Goal: Transaction & Acquisition: Purchase product/service

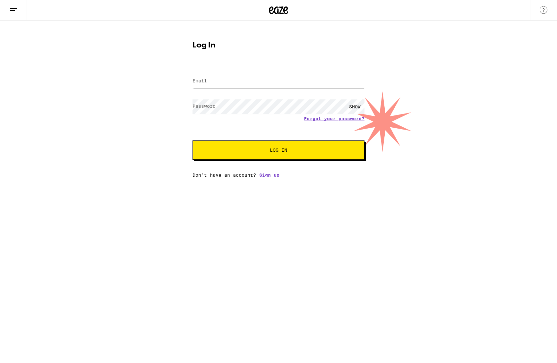
click at [206, 78] on label "Email" at bounding box center [199, 80] width 14 height 5
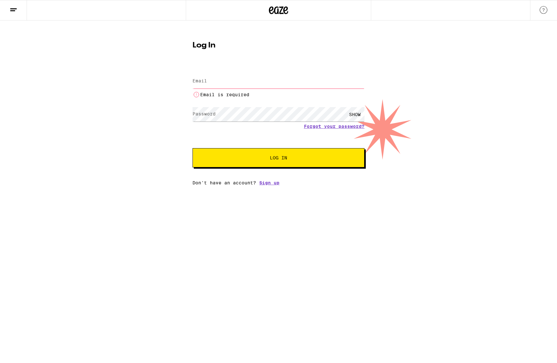
click at [207, 79] on label "Email" at bounding box center [199, 80] width 14 height 5
click at [214, 81] on input "Email" at bounding box center [278, 81] width 172 height 14
type input "[EMAIL_ADDRESS][DOMAIN_NAME]"
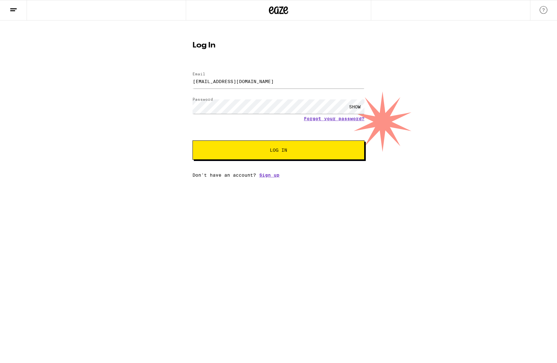
click at [257, 152] on span "Log In" at bounding box center [278, 150] width 120 height 4
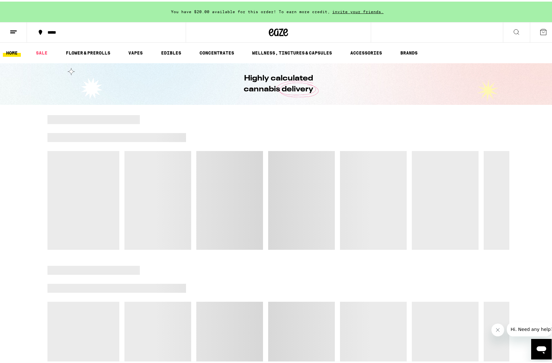
click at [352, 10] on span "invite your friends." at bounding box center [358, 10] width 56 height 4
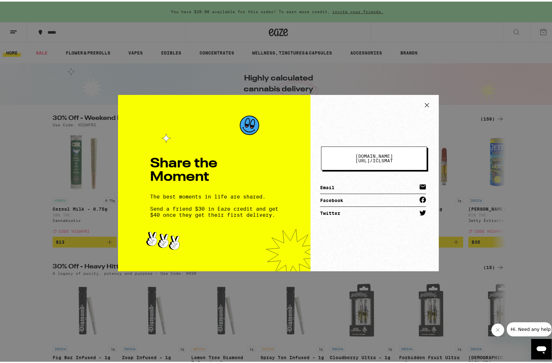
click at [331, 182] on link "Email" at bounding box center [373, 186] width 106 height 13
click at [369, 198] on link "Facebook" at bounding box center [373, 198] width 106 height 13
click at [361, 198] on link "Facebook" at bounding box center [373, 198] width 106 height 13
click at [370, 195] on link "Facebook" at bounding box center [373, 198] width 106 height 13
click at [346, 210] on link "Twitter" at bounding box center [373, 211] width 106 height 13
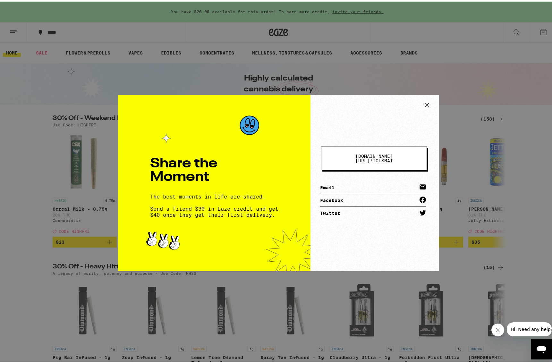
click at [424, 105] on icon at bounding box center [427, 104] width 10 height 10
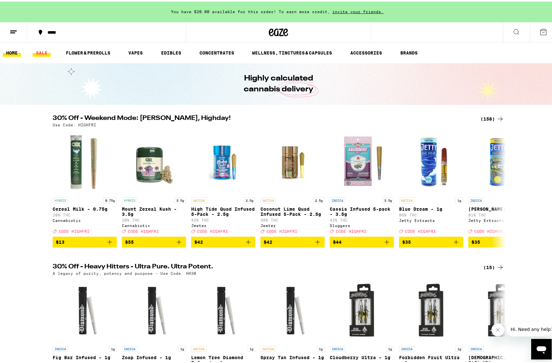
click at [40, 52] on link "SALE" at bounding box center [42, 51] width 18 height 8
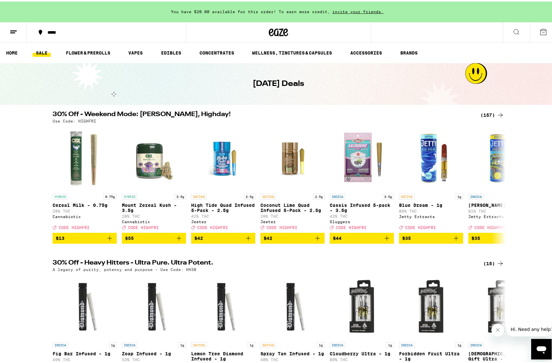
click at [489, 112] on div "(157)" at bounding box center [493, 114] width 24 height 8
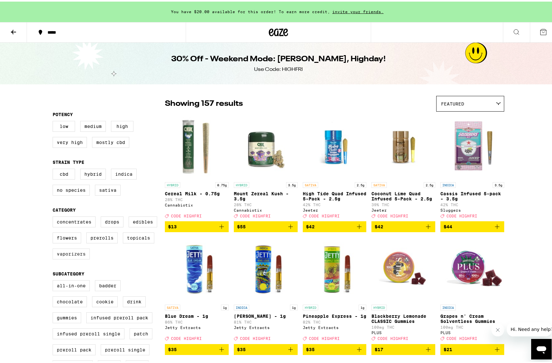
click at [78, 258] on label "Vaporizers" at bounding box center [71, 252] width 37 height 11
click at [54, 216] on input "Vaporizers" at bounding box center [54, 216] width 0 height 0
checkbox input "true"
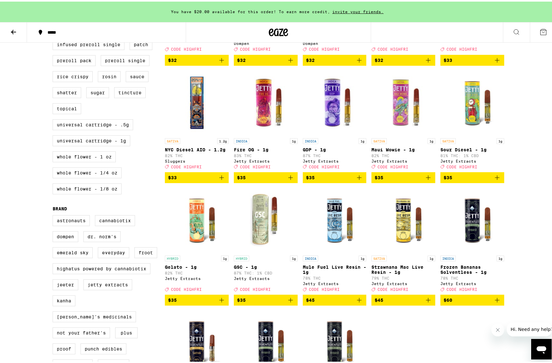
scroll to position [289, 0]
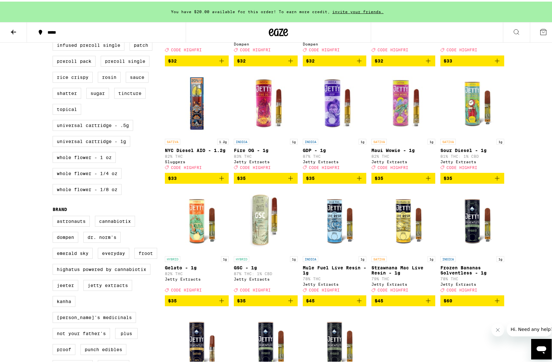
click at [468, 121] on img "Open page for Sour Diesel - 1g from Jetty Extracts" at bounding box center [472, 102] width 64 height 64
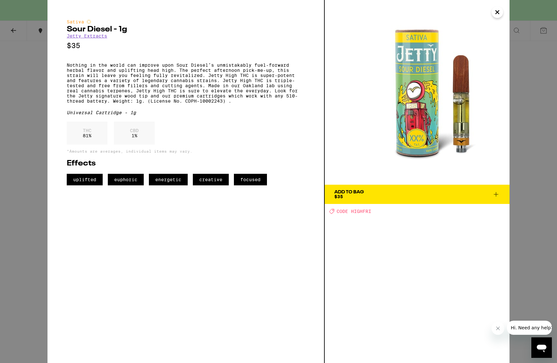
click at [502, 193] on button "Add To Bag $35" at bounding box center [417, 194] width 185 height 19
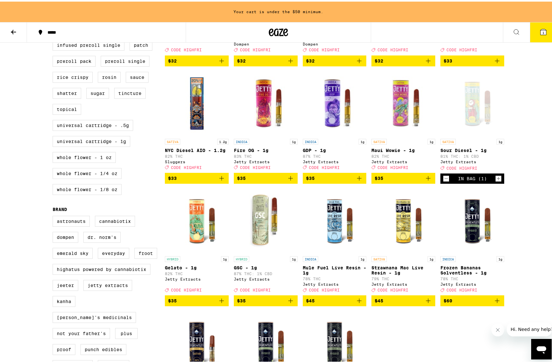
click at [498, 181] on icon "Increment" at bounding box center [499, 177] width 6 height 8
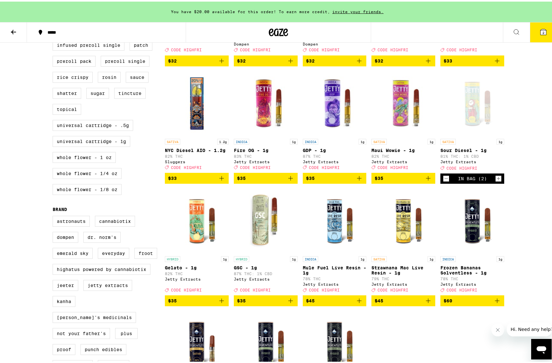
click at [261, 236] on img "Open page for GSC - 1g from Jetty Extracts" at bounding box center [266, 219] width 64 height 64
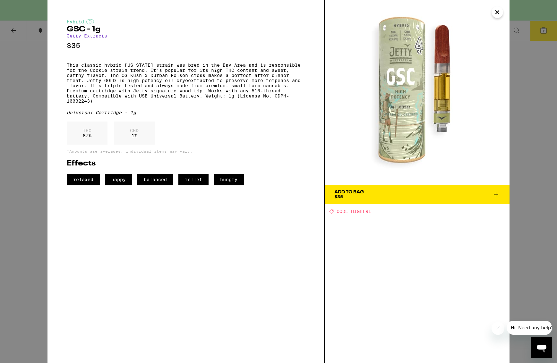
click at [496, 15] on icon "Close" at bounding box center [497, 12] width 8 height 10
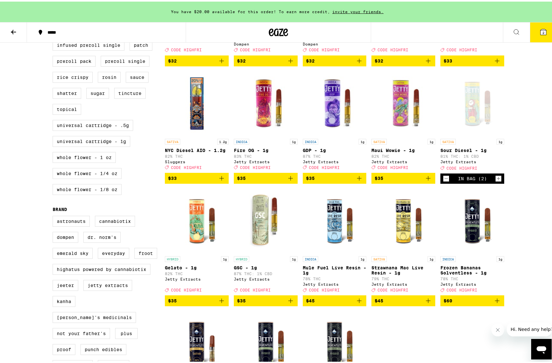
click at [475, 134] on div "Open page for Sour Diesel - 1g from Jetty Extracts" at bounding box center [472, 102] width 64 height 64
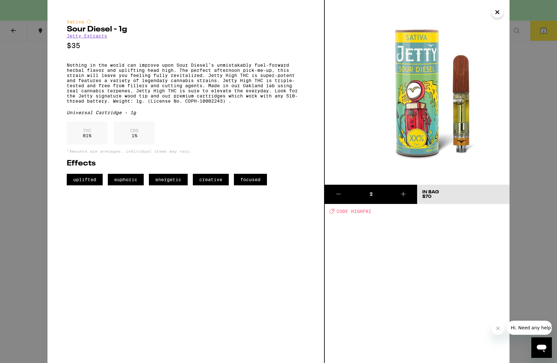
click at [498, 13] on icon "Close" at bounding box center [497, 12] width 3 height 3
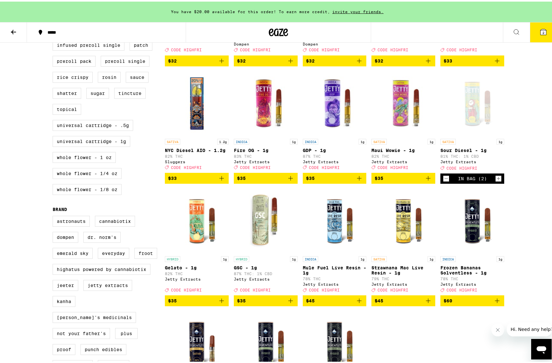
click at [269, 242] on img "Open page for GSC - 1g from Jetty Extracts" at bounding box center [266, 219] width 64 height 64
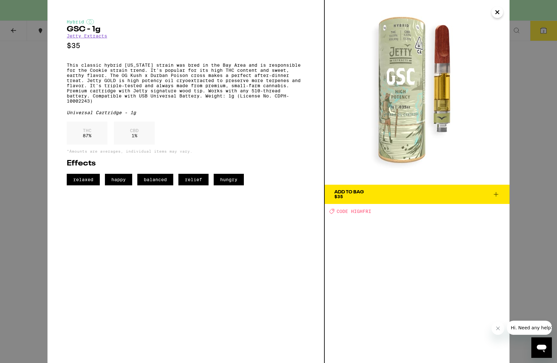
click at [496, 13] on icon "Close" at bounding box center [497, 12] width 3 height 3
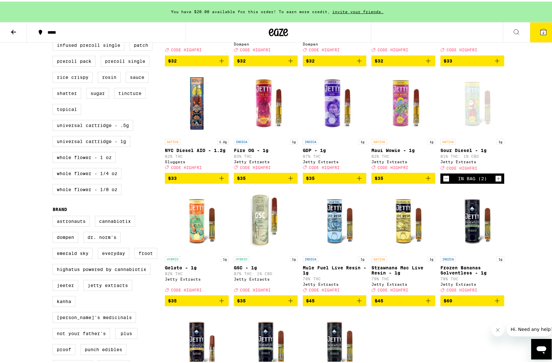
click at [469, 109] on div "Open page for Sour Diesel - 1g from Jetty Extracts" at bounding box center [472, 102] width 64 height 64
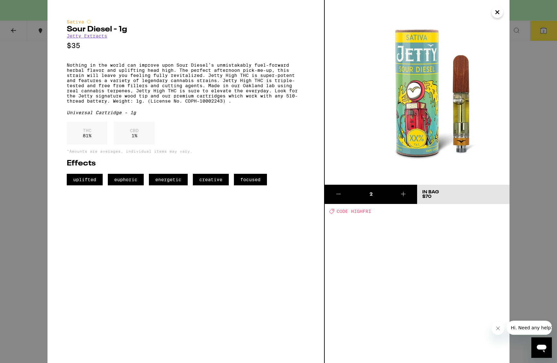
click at [495, 13] on icon "Close" at bounding box center [497, 12] width 8 height 10
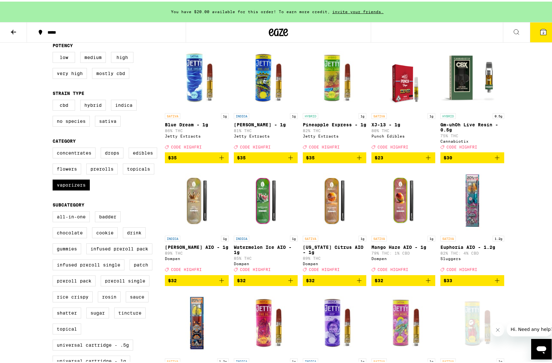
scroll to position [108, 0]
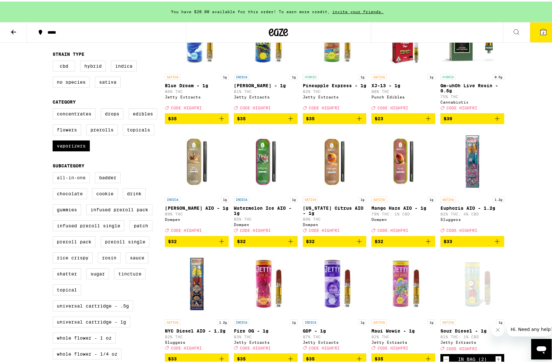
click at [73, 182] on label "All-In-One" at bounding box center [71, 176] width 37 height 11
click at [54, 172] on input "All-In-One" at bounding box center [54, 172] width 0 height 0
checkbox input "true"
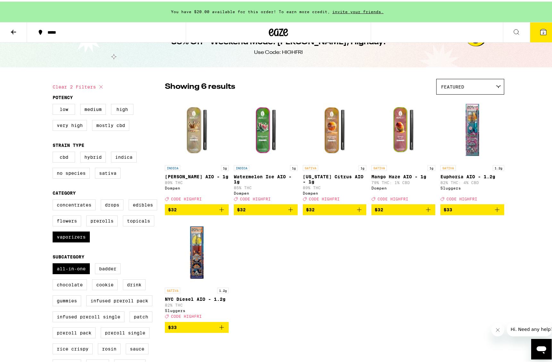
scroll to position [12, 0]
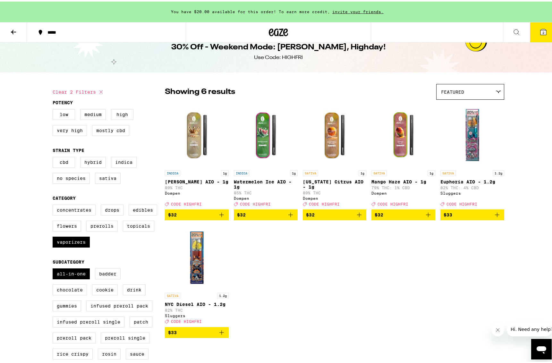
click at [195, 259] on img "Open page for NYC Diesel AIO - 1.2g from Sluggers" at bounding box center [197, 256] width 64 height 64
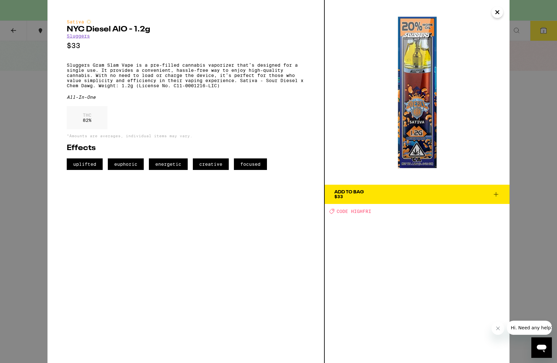
click at [45, 260] on div "Sativa NYC Diesel AIO - 1.2g Sluggers $33 Sluggers Gram Slam Vape is a pre-fill…" at bounding box center [278, 181] width 557 height 363
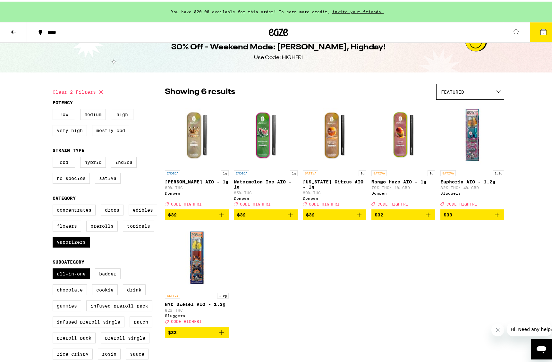
click at [464, 136] on img "Open page for Euphoria AIO - 1.2g from Sluggers" at bounding box center [472, 133] width 64 height 64
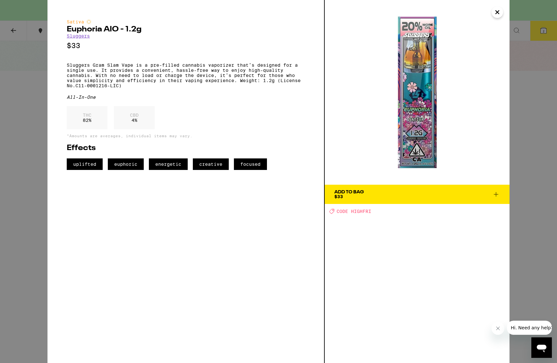
click at [496, 13] on icon "Close" at bounding box center [497, 12] width 3 height 3
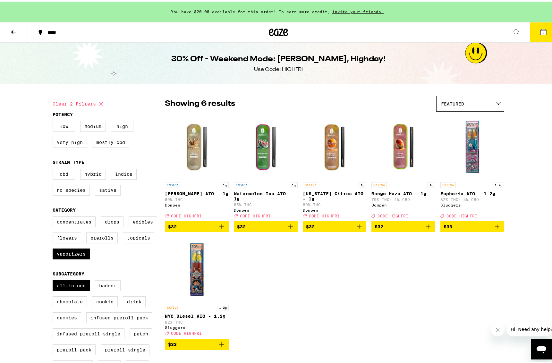
click at [13, 31] on icon at bounding box center [14, 31] width 8 height 8
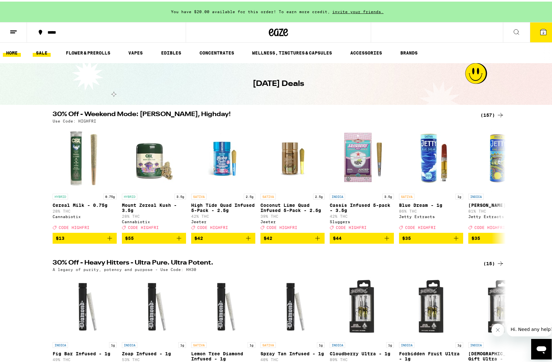
click at [16, 50] on link "HOME" at bounding box center [12, 51] width 18 height 8
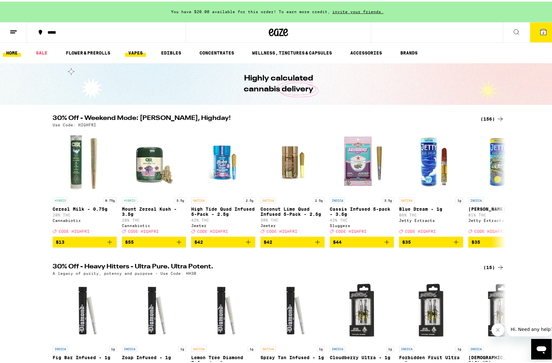
click at [132, 52] on link "VAPES" at bounding box center [135, 51] width 21 height 8
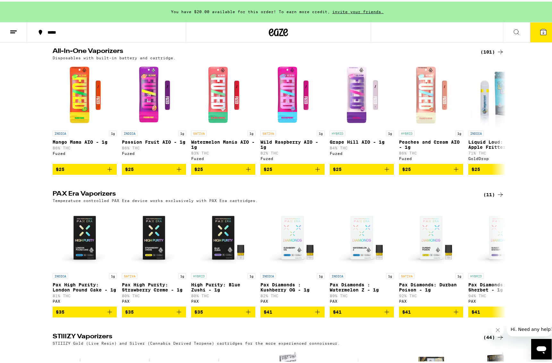
scroll to position [417, 0]
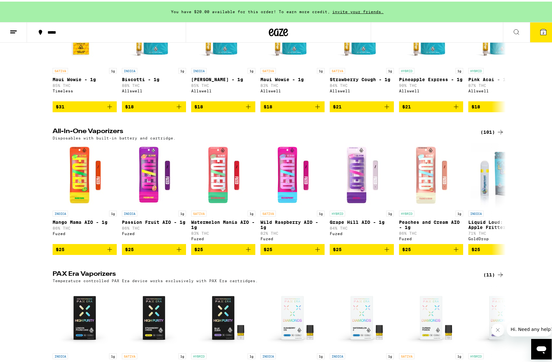
click at [492, 134] on div "(101)" at bounding box center [493, 131] width 24 height 8
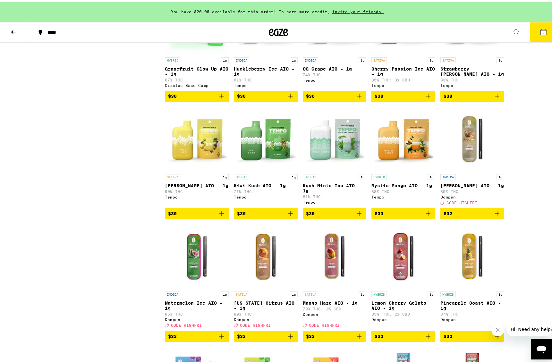
scroll to position [898, 0]
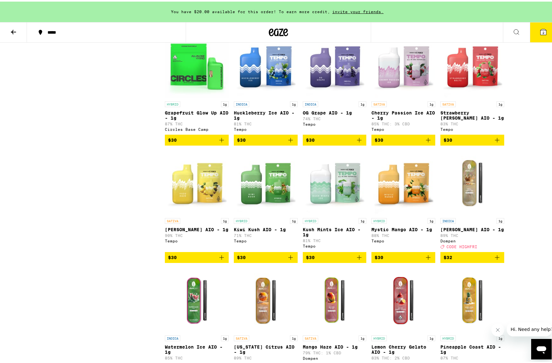
click at [397, 93] on img "Open page for Cherry Passion Ice AIO - 1g from Tempo" at bounding box center [403, 64] width 64 height 64
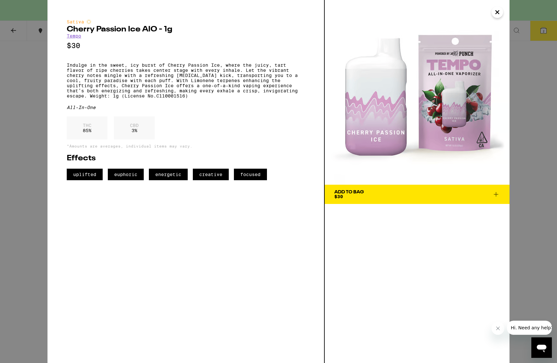
click at [500, 12] on icon "Close" at bounding box center [497, 12] width 8 height 10
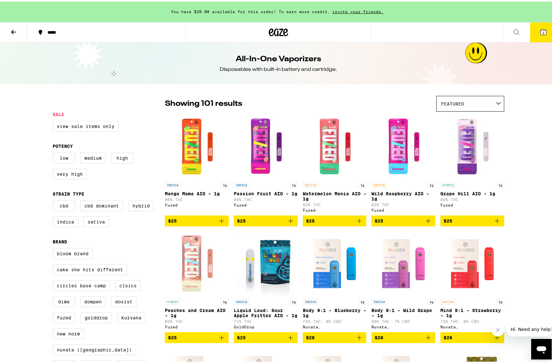
click at [16, 29] on icon at bounding box center [14, 31] width 8 height 8
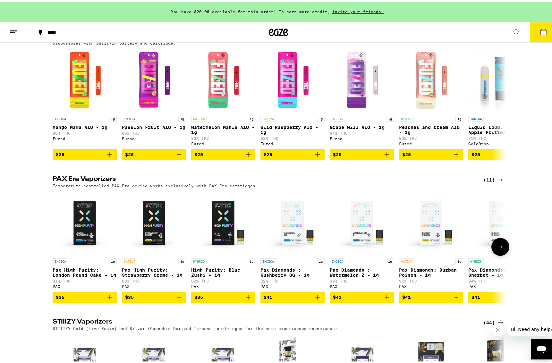
scroll to position [417, 0]
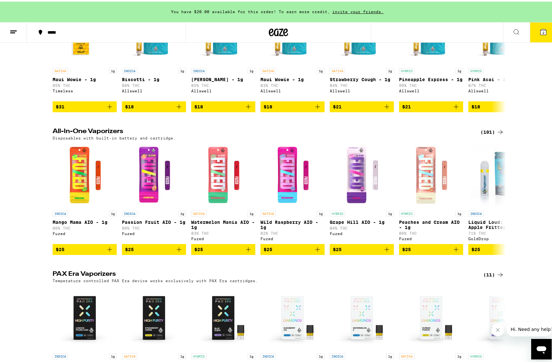
click at [491, 134] on div "(101)" at bounding box center [493, 131] width 24 height 8
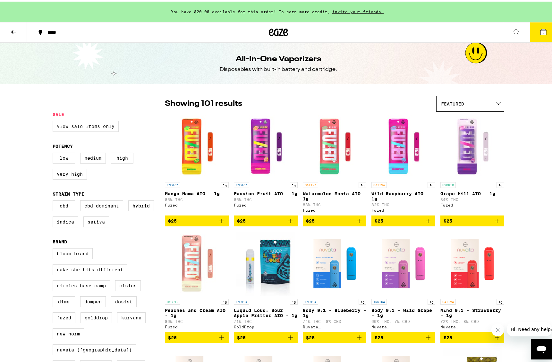
click at [99, 125] on label "View Sale Items Only" at bounding box center [86, 124] width 66 height 11
click at [54, 121] on input "View Sale Items Only" at bounding box center [54, 120] width 0 height 0
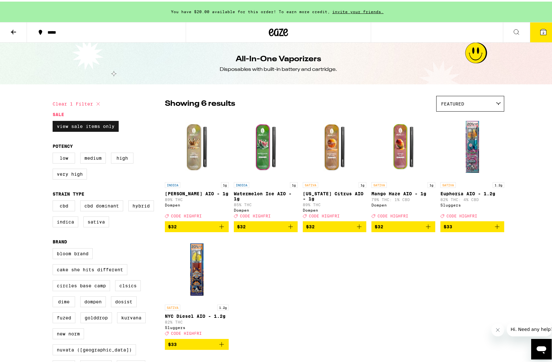
click at [99, 125] on label "View Sale Items Only" at bounding box center [86, 124] width 66 height 11
click at [54, 121] on input "View Sale Items Only" at bounding box center [54, 120] width 0 height 0
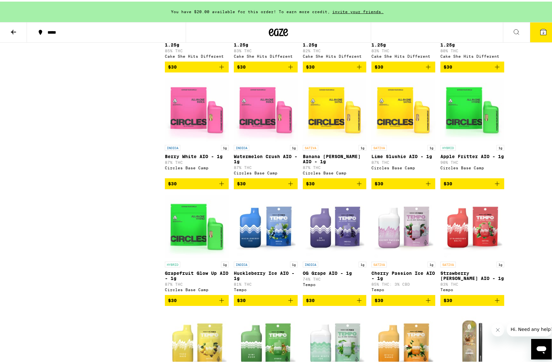
scroll to position [866, 0]
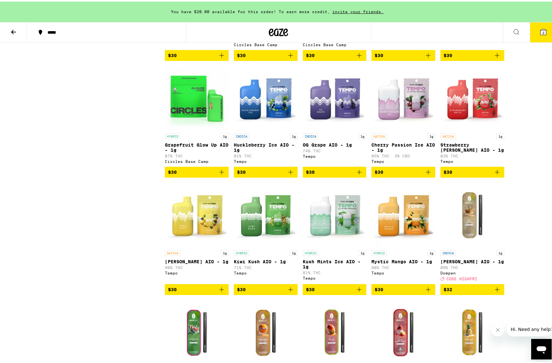
click at [396, 115] on img "Open page for Cherry Passion Ice AIO - 1g from Tempo" at bounding box center [403, 96] width 64 height 64
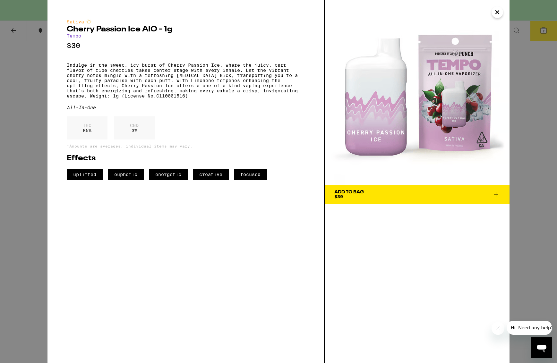
click at [492, 13] on button "Close" at bounding box center [497, 12] width 12 height 12
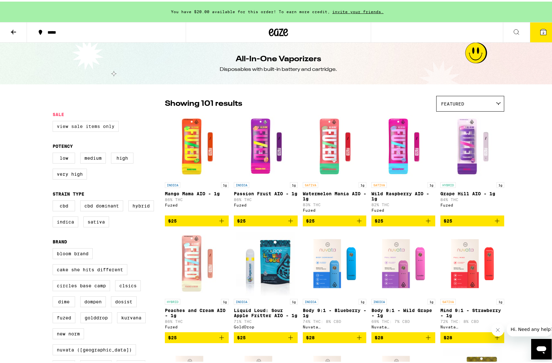
click at [84, 128] on label "View Sale Items Only" at bounding box center [86, 124] width 66 height 11
click at [54, 121] on input "View Sale Items Only" at bounding box center [54, 120] width 0 height 0
checkbox input "true"
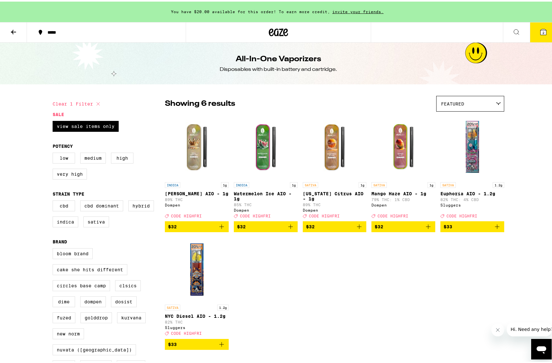
click at [196, 268] on img "Open page for NYC Diesel AIO - 1.2g from Sluggers" at bounding box center [197, 268] width 64 height 64
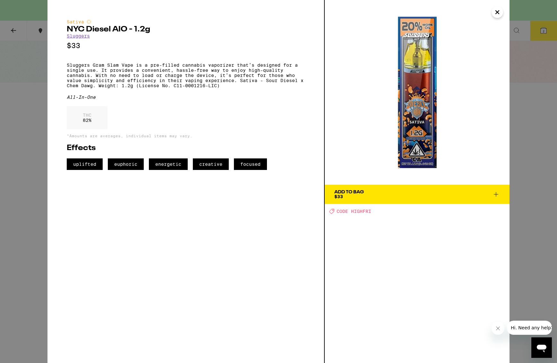
click at [497, 11] on icon "Close" at bounding box center [497, 12] width 8 height 10
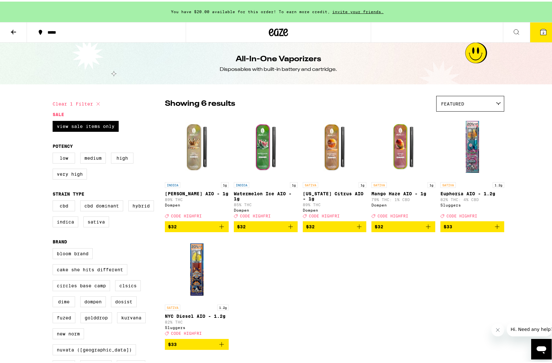
click at [496, 228] on icon "Add to bag" at bounding box center [497, 225] width 8 height 8
click at [541, 31] on icon at bounding box center [544, 31] width 6 height 6
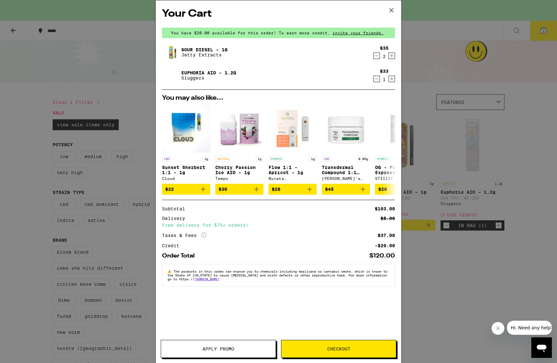
click at [242, 281] on button "Apply Promo" at bounding box center [218, 349] width 115 height 18
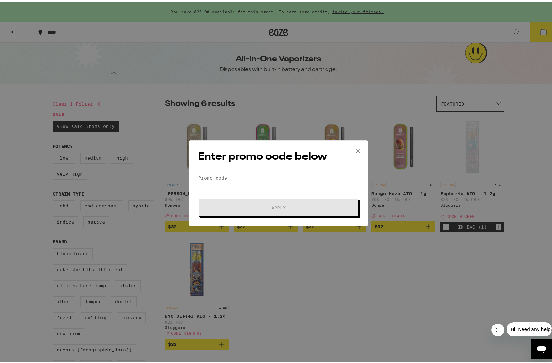
click at [272, 177] on input "Promo Code" at bounding box center [278, 177] width 161 height 10
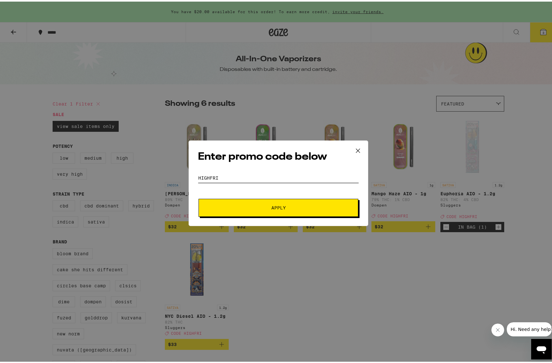
type input "HIGHFRI"
click at [281, 200] on button "Apply" at bounding box center [279, 206] width 160 height 18
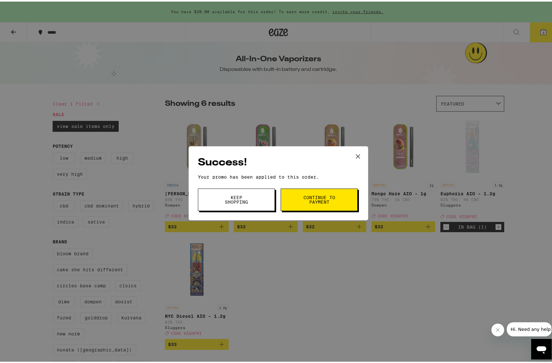
click at [307, 199] on span "Continue to payment" at bounding box center [319, 198] width 33 height 9
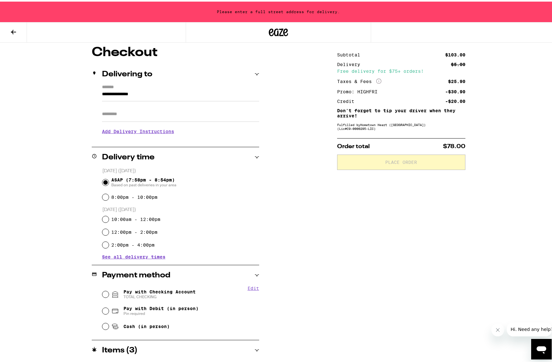
scroll to position [64, 0]
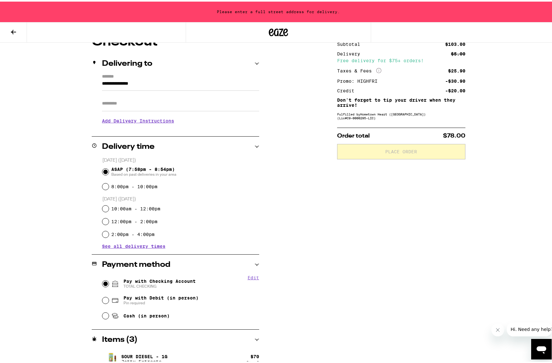
click at [102, 281] on input "Pay with Checking Account TOTAL CHECKING" at bounding box center [105, 282] width 6 height 6
radio input "true"
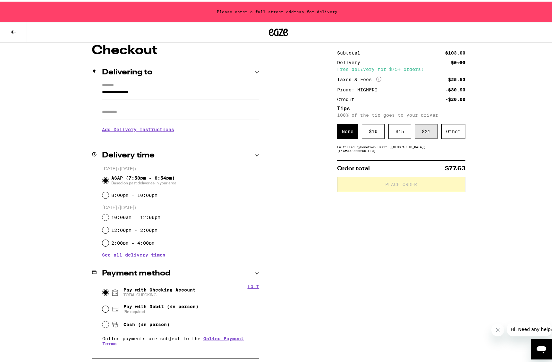
scroll to position [21, 0]
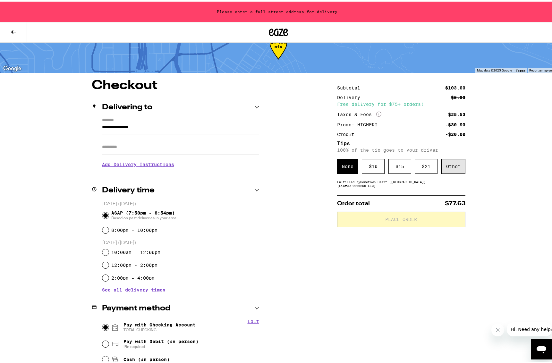
click at [455, 165] on div "Other" at bounding box center [453, 165] width 24 height 15
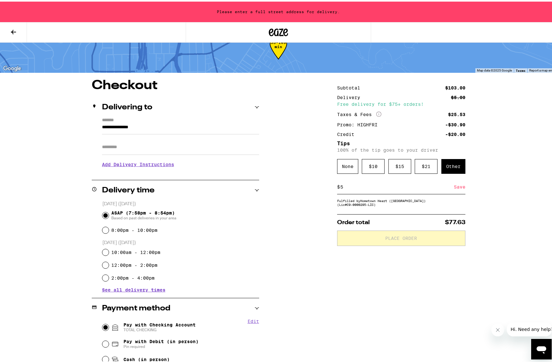
click at [460, 188] on div "Save" at bounding box center [460, 185] width 12 height 14
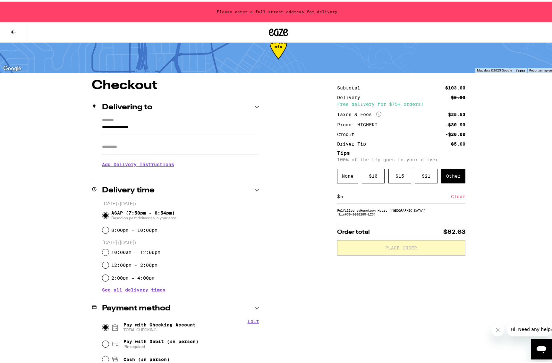
click at [352, 198] on input "5" at bounding box center [395, 195] width 111 height 6
click at [456, 197] on div "Save" at bounding box center [460, 195] width 12 height 14
click at [381, 195] on input "7" at bounding box center [395, 195] width 111 height 6
click at [380, 195] on input "7" at bounding box center [395, 195] width 111 height 6
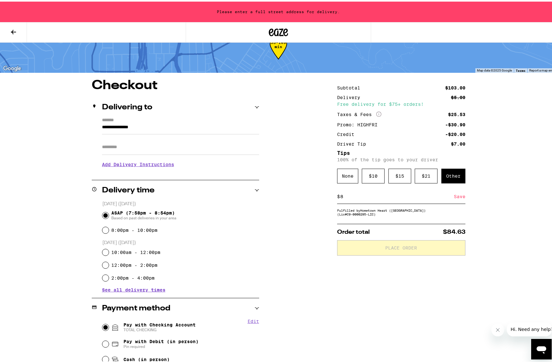
click at [458, 196] on div "Save" at bounding box center [460, 195] width 12 height 14
click at [421, 196] on input "8" at bounding box center [395, 195] width 111 height 6
click at [450, 198] on input "7" at bounding box center [397, 195] width 114 height 6
type input "7"
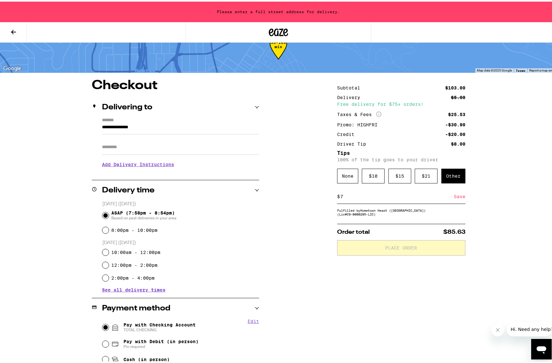
click at [456, 197] on div "Save" at bounding box center [460, 195] width 12 height 14
click at [117, 124] on input "**********" at bounding box center [180, 127] width 157 height 11
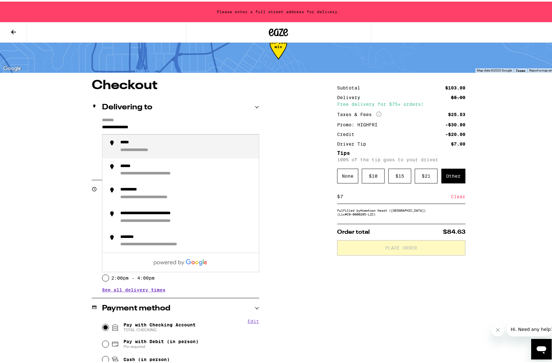
click at [111, 121] on label "*******" at bounding box center [180, 119] width 157 height 6
click at [111, 122] on input "**********" at bounding box center [180, 127] width 157 height 11
click at [111, 124] on input "**********" at bounding box center [180, 127] width 157 height 11
click at [112, 124] on input "**********" at bounding box center [180, 127] width 157 height 11
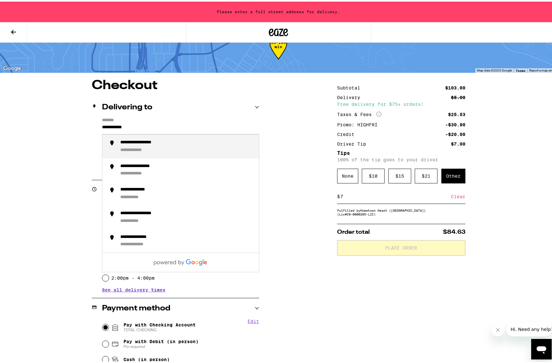
click at [142, 143] on div "**********" at bounding box center [147, 141] width 55 height 6
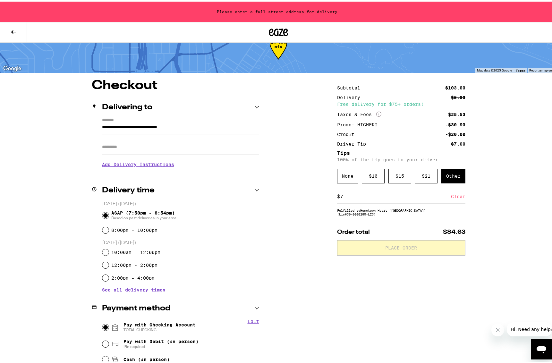
type input "**********"
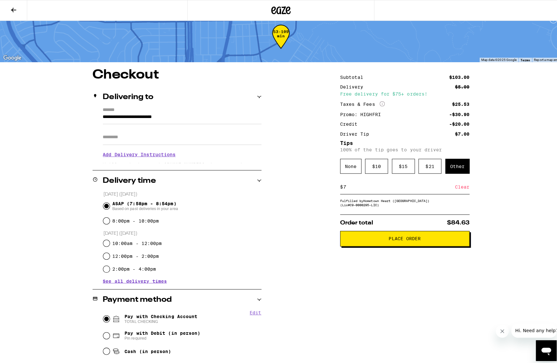
scroll to position [0, 0]
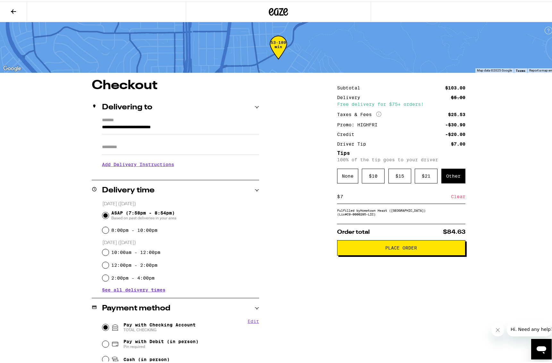
click at [366, 248] on span "Place Order" at bounding box center [401, 246] width 117 height 4
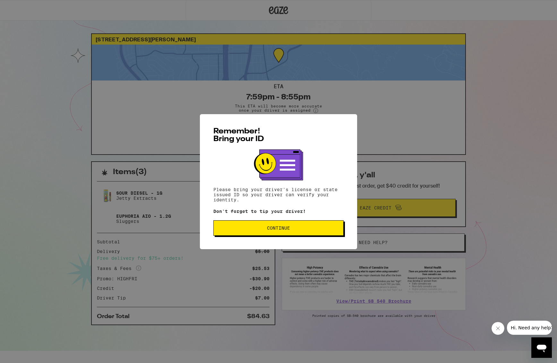
click at [294, 227] on span "Continue" at bounding box center [278, 228] width 119 height 4
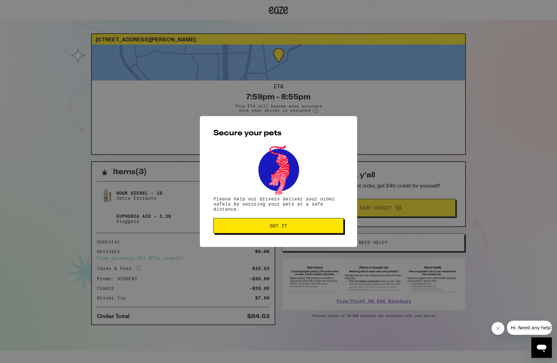
click at [280, 228] on span "Got it" at bounding box center [278, 226] width 17 height 4
